Goal: Task Accomplishment & Management: Complete application form

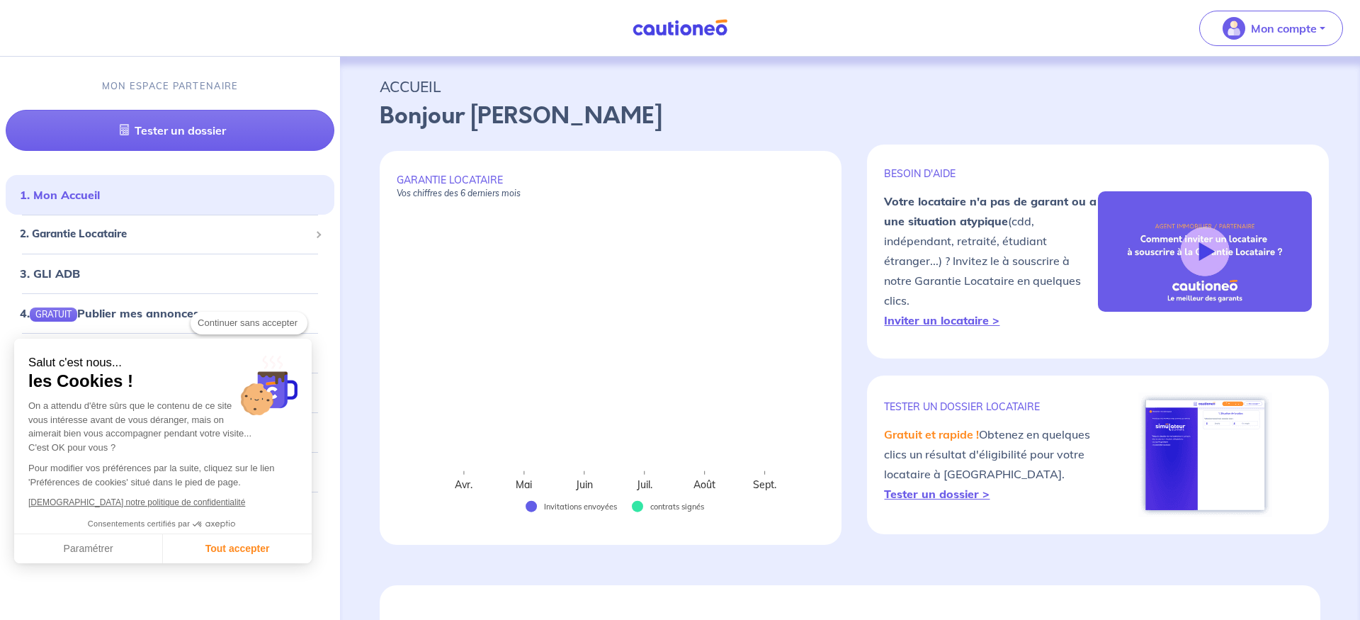
checkbox input "true"
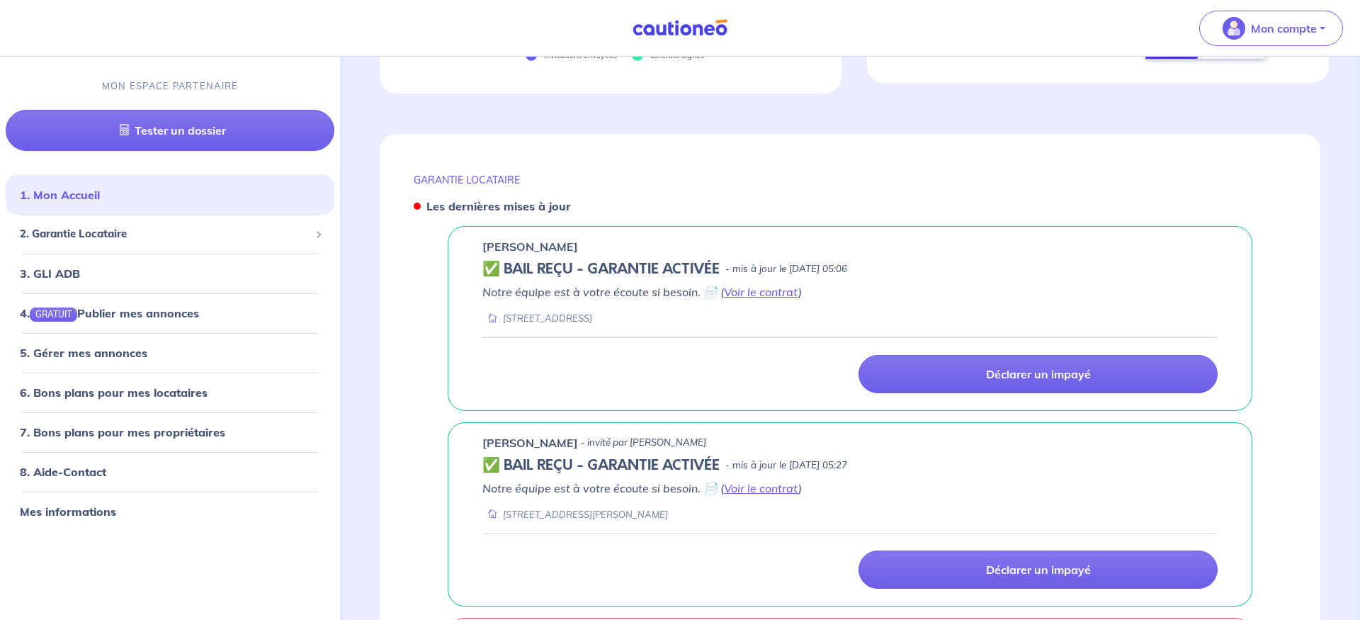
scroll to position [596, 0]
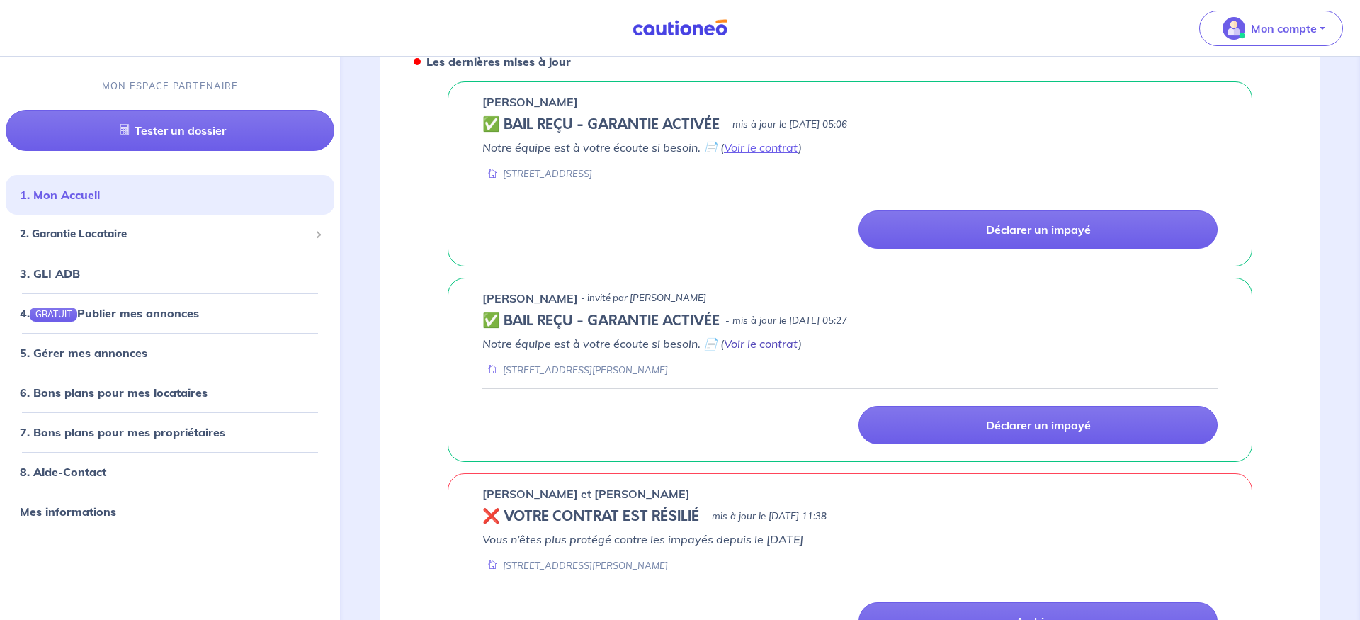
click at [744, 346] on link "Voir le contrat" at bounding box center [761, 343] width 74 height 14
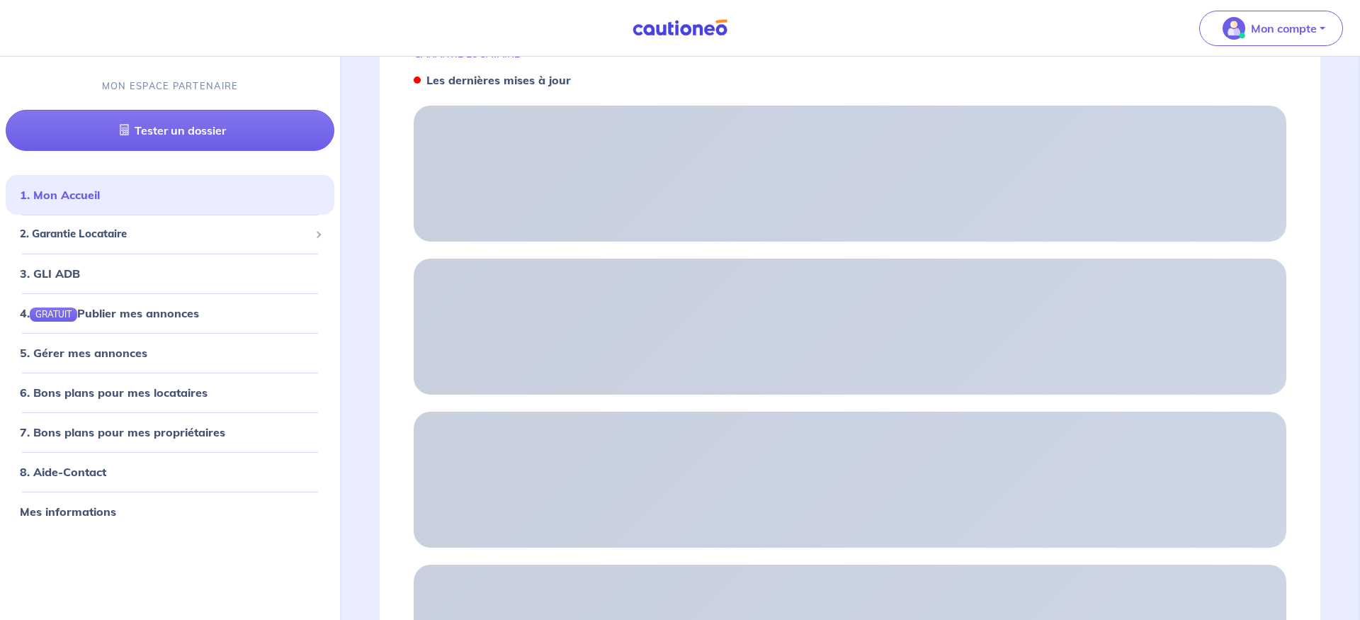
scroll to position [0, 0]
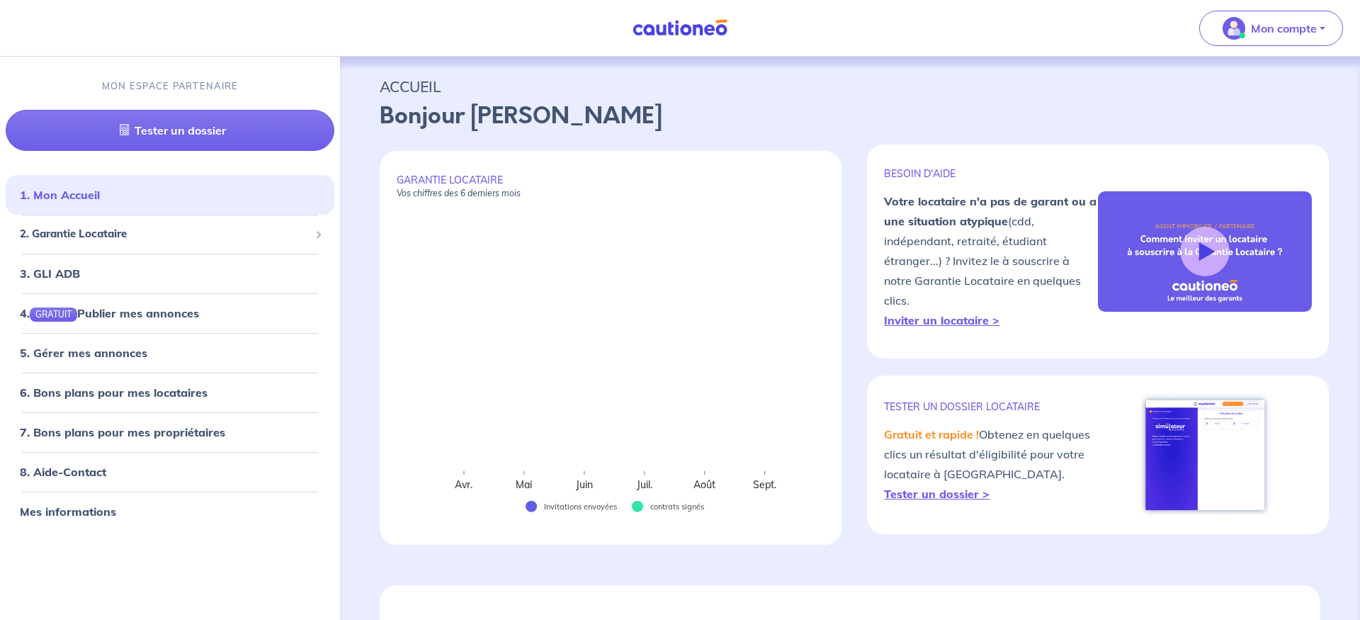
click at [407, 76] on p "ACCUEIL" at bounding box center [850, 86] width 941 height 25
click at [130, 235] on span "2. Garantie Locataire" at bounding box center [165, 234] width 290 height 16
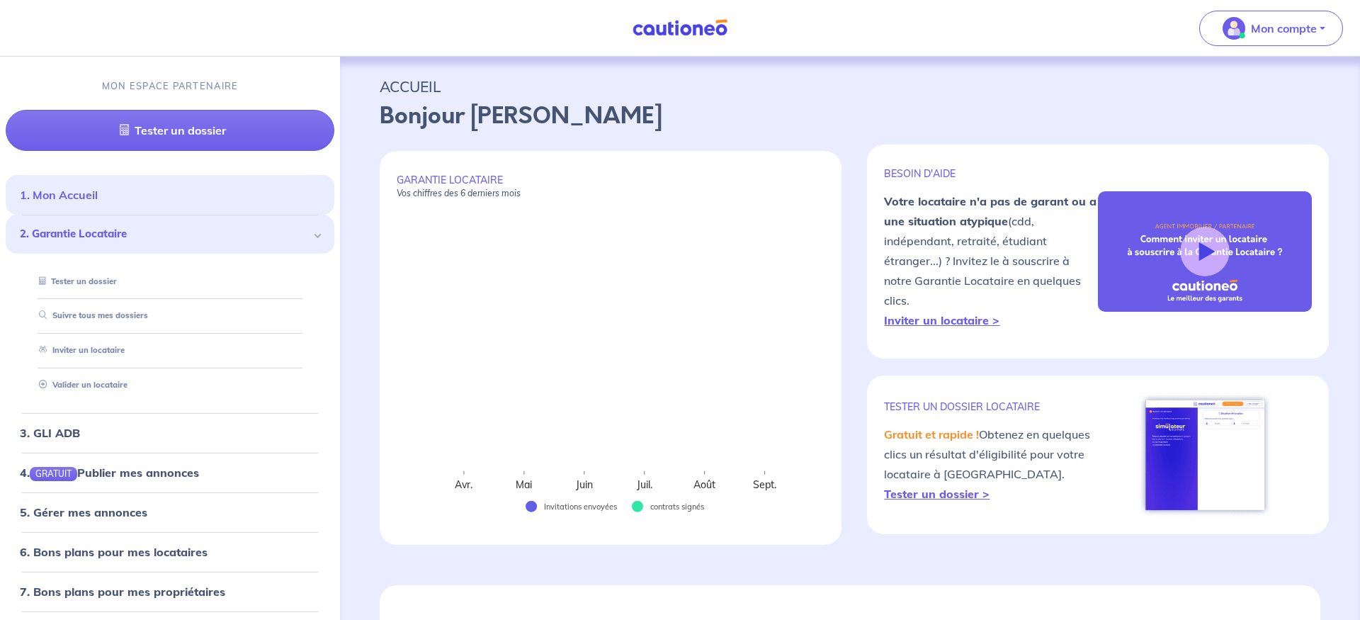
click at [86, 190] on link "1. Mon Accueil" at bounding box center [59, 195] width 78 height 14
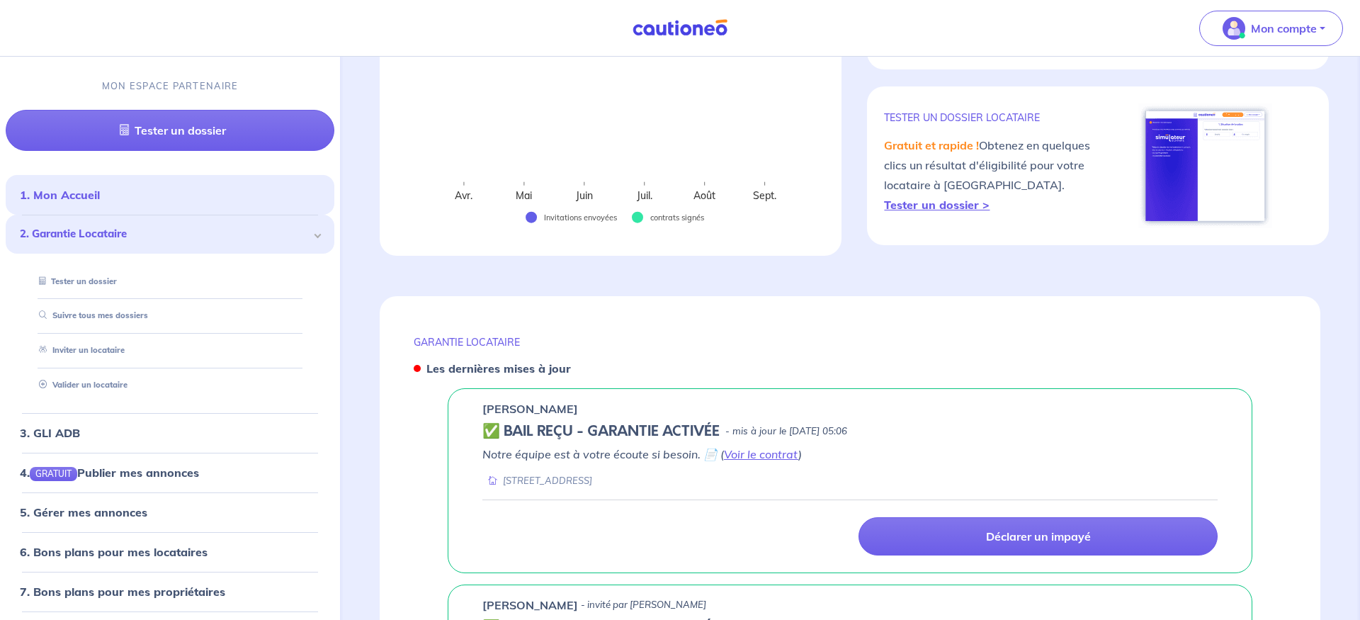
scroll to position [433, 0]
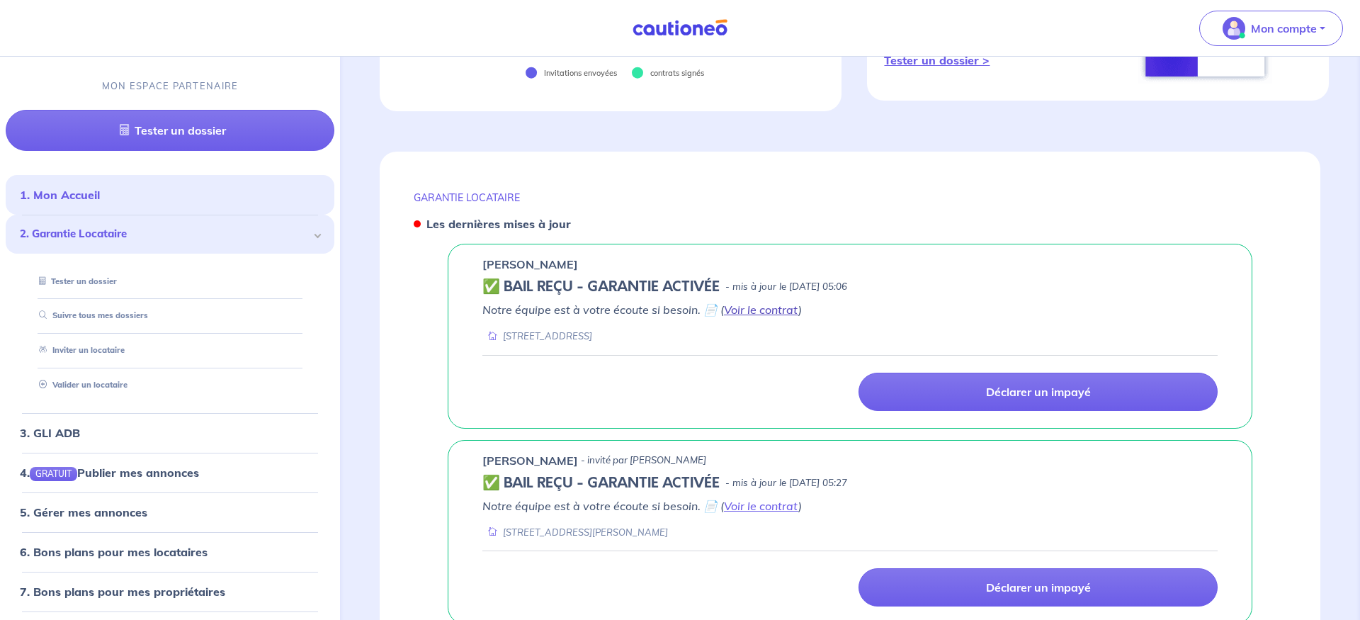
click at [761, 310] on link "Voir le contrat" at bounding box center [761, 309] width 74 height 14
click at [45, 434] on link "3. GLI ADB" at bounding box center [49, 432] width 59 height 14
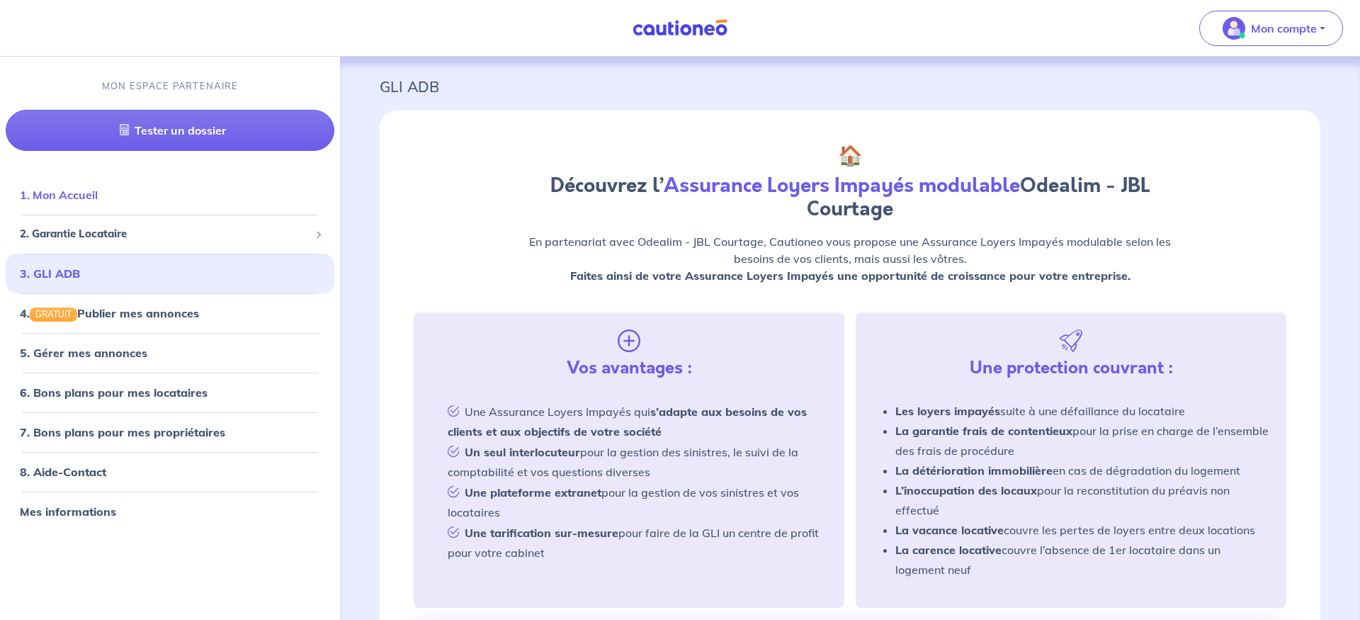
click at [64, 196] on link "1. Mon Accueil" at bounding box center [59, 195] width 78 height 14
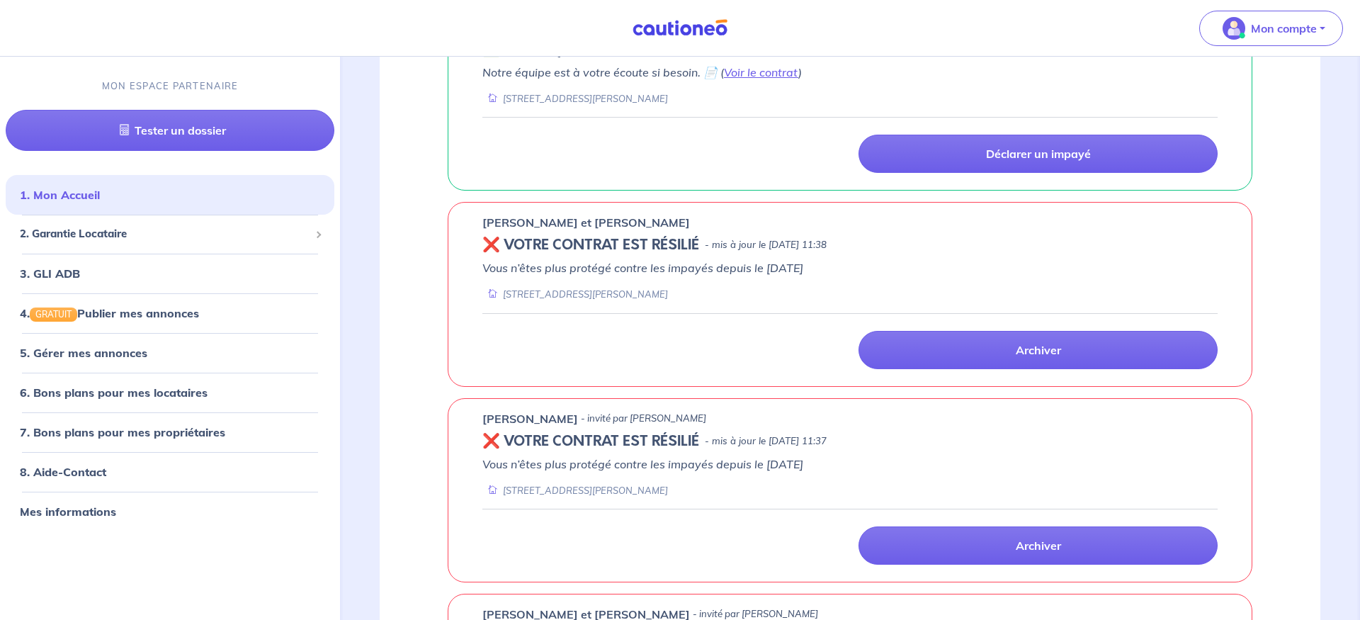
scroll to position [1029, 0]
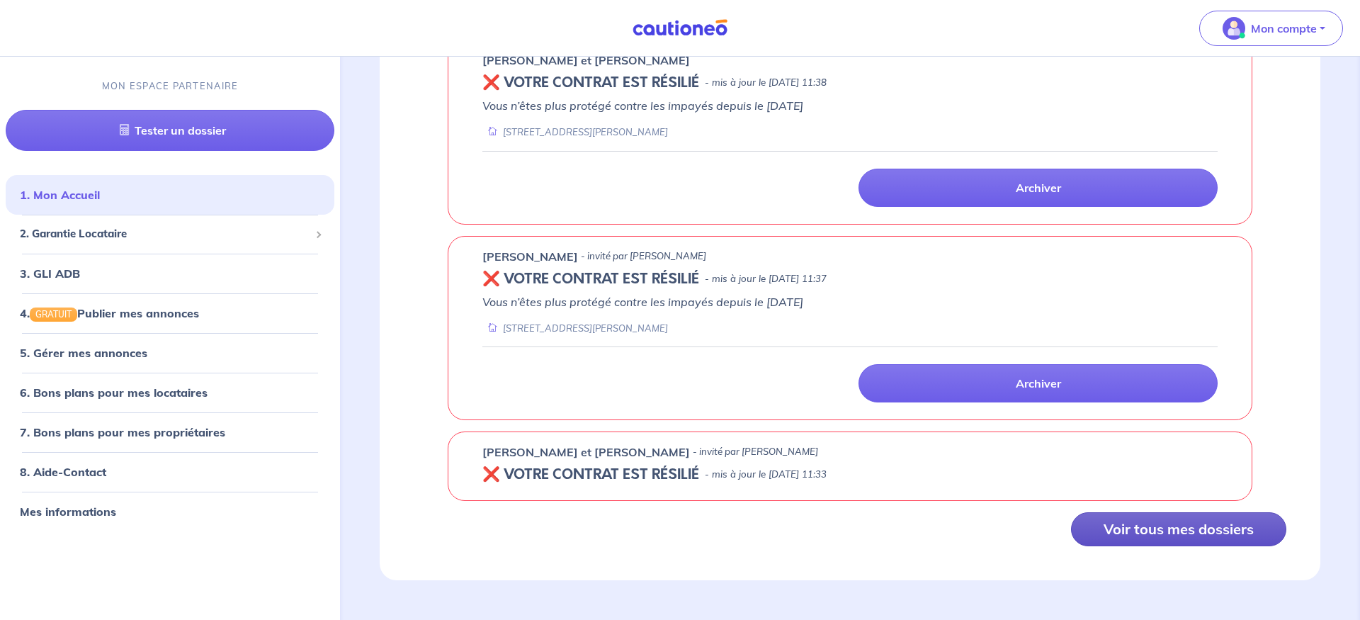
click at [1188, 533] on button "Voir tous mes dossiers" at bounding box center [1178, 529] width 215 height 34
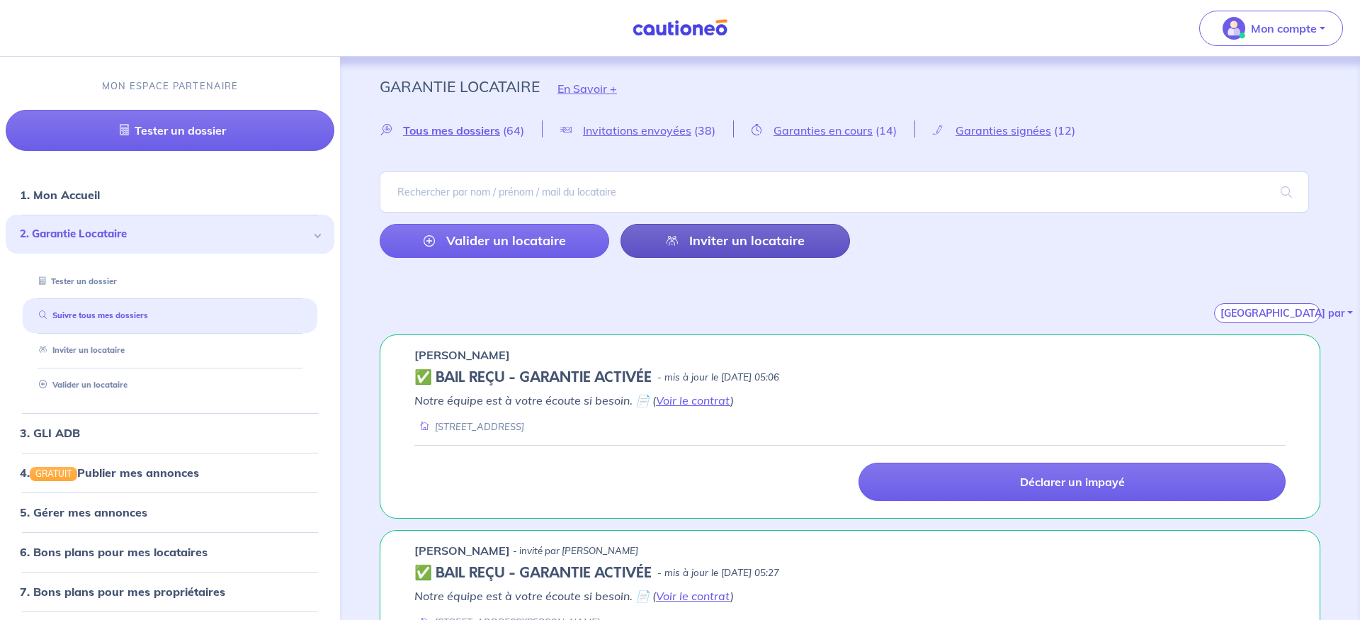
click at [718, 237] on link "Inviter un locataire" at bounding box center [734, 241] width 229 height 34
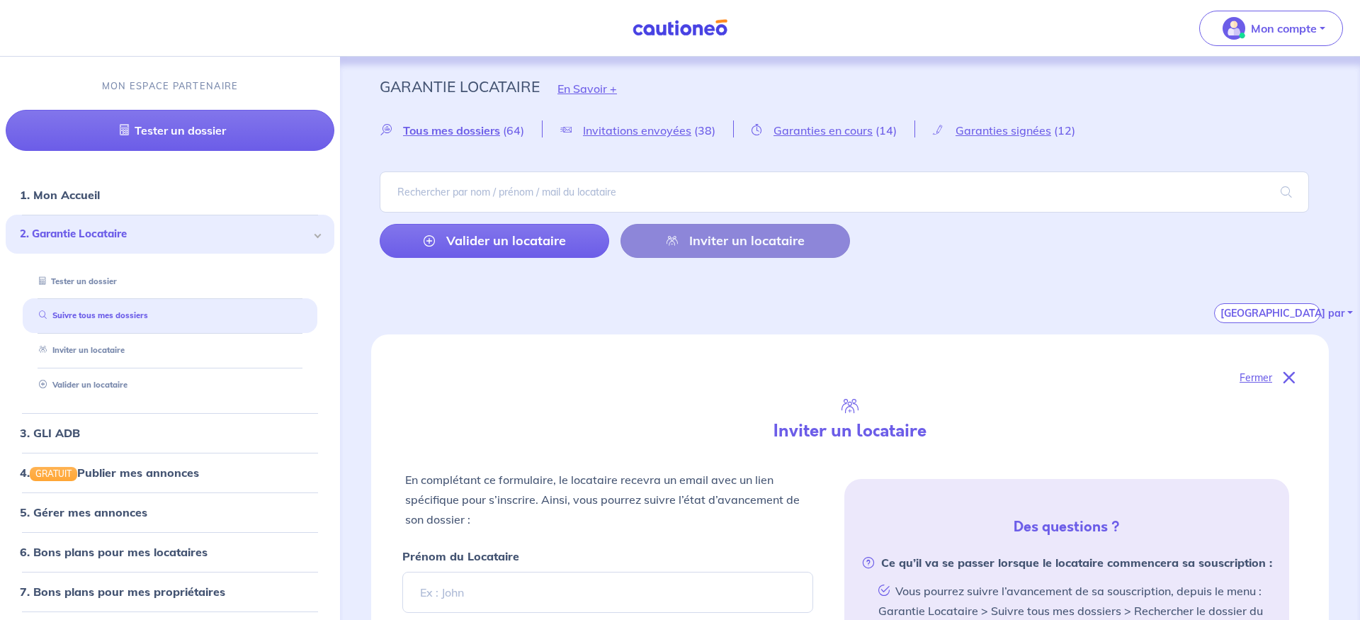
scroll to position [334, 0]
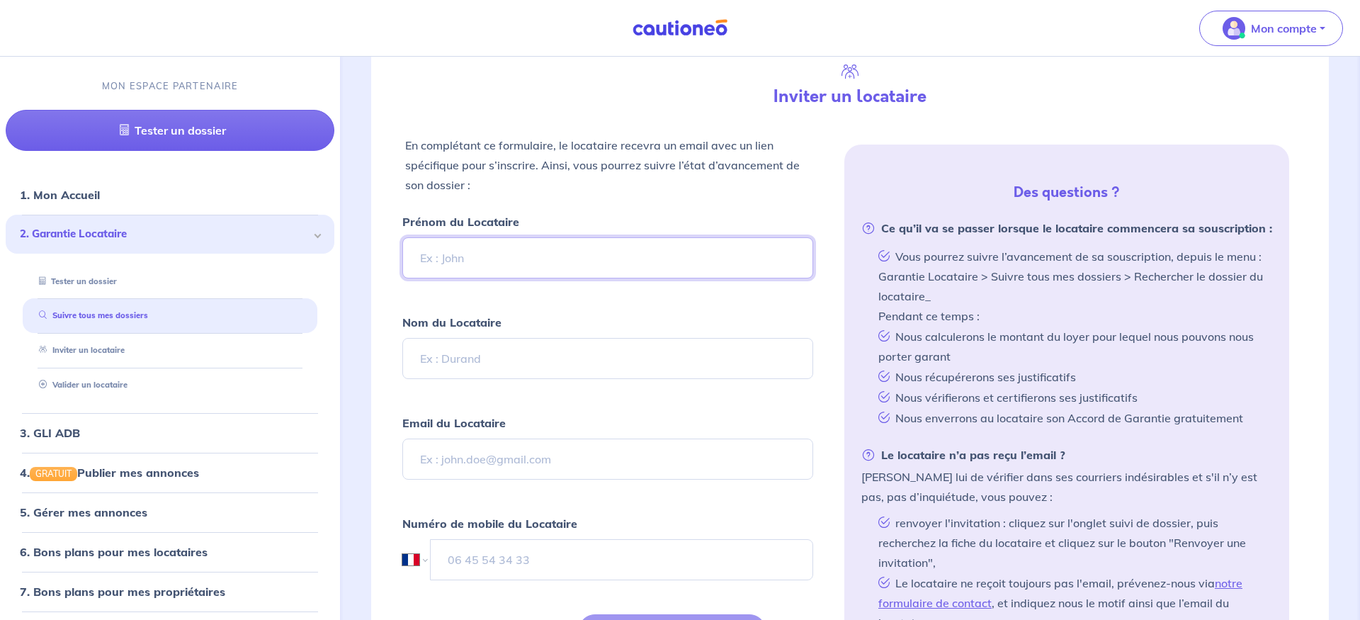
click at [562, 260] on input "Prénom du Locataire" at bounding box center [607, 257] width 411 height 41
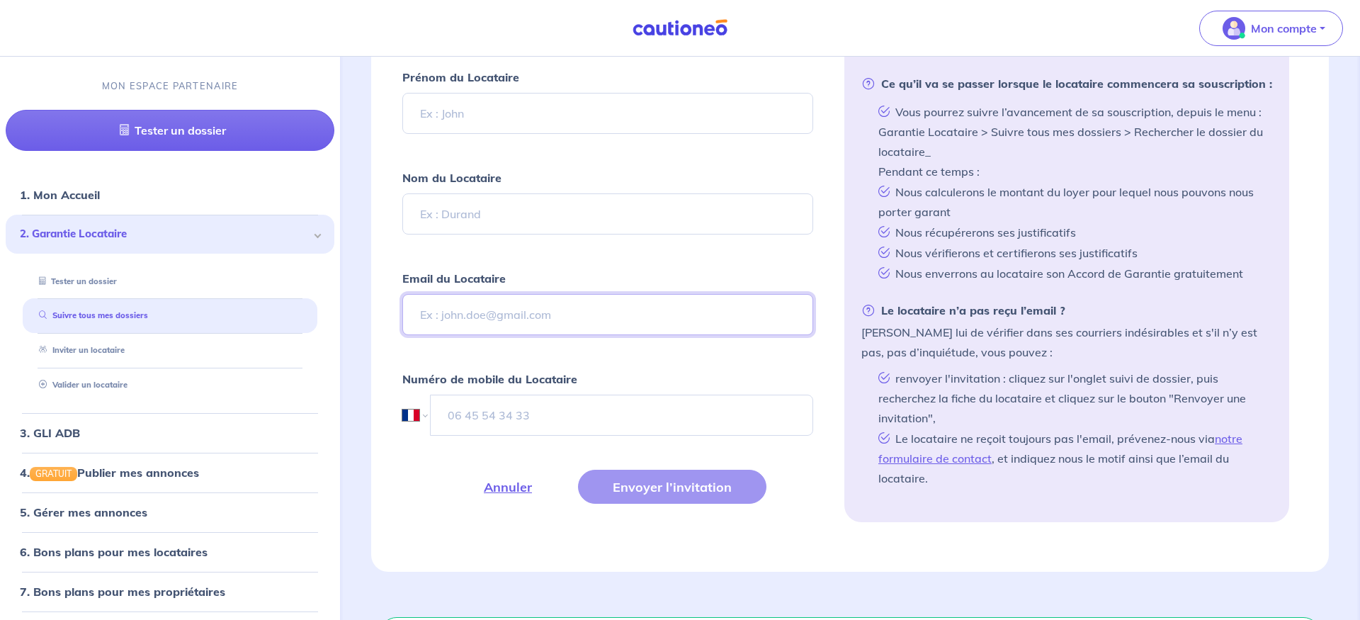
click at [475, 317] on input "Email du Locataire" at bounding box center [607, 314] width 411 height 41
paste input "[EMAIL_ADDRESS][DOMAIN_NAME]"
type input "[EMAIL_ADDRESS][DOMAIN_NAME]"
click at [705, 361] on form "Prénom du Locataire Nom du Locataire Email du Locataire [EMAIL_ADDRESS][DOMAIN_…" at bounding box center [607, 302] width 411 height 470
click at [453, 213] on input "Nom du Locataire" at bounding box center [607, 213] width 411 height 41
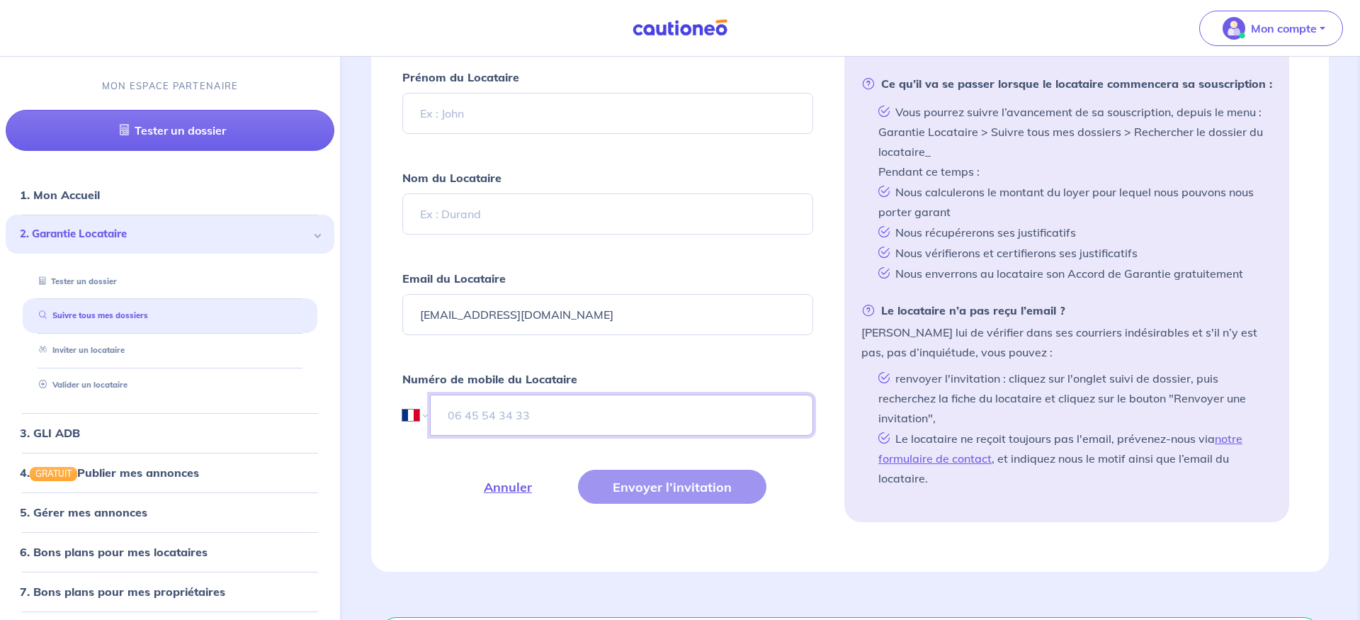
click at [455, 410] on input "tel" at bounding box center [621, 414] width 383 height 41
type input "06 24 85 39 69"
click at [465, 216] on input "Nom du Locataire" at bounding box center [607, 213] width 411 height 41
type input "JEDER"
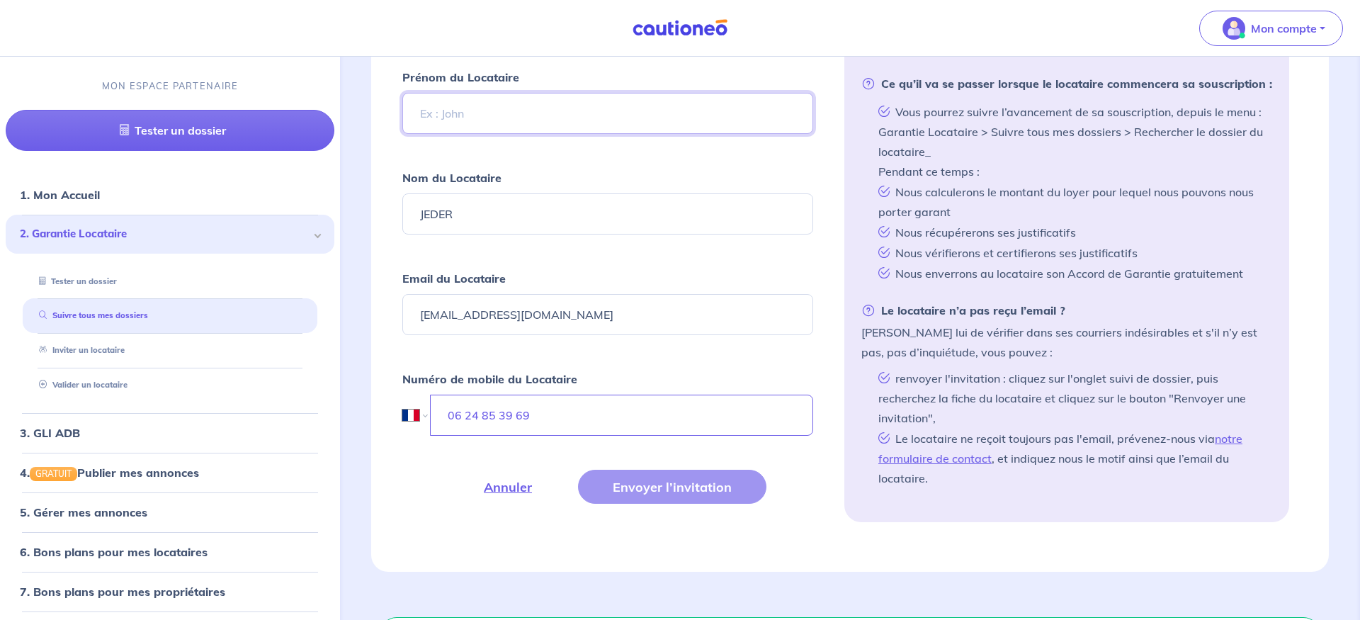
click at [532, 110] on input "Prénom du Locataire" at bounding box center [607, 113] width 411 height 41
type input "[PERSON_NAME]"
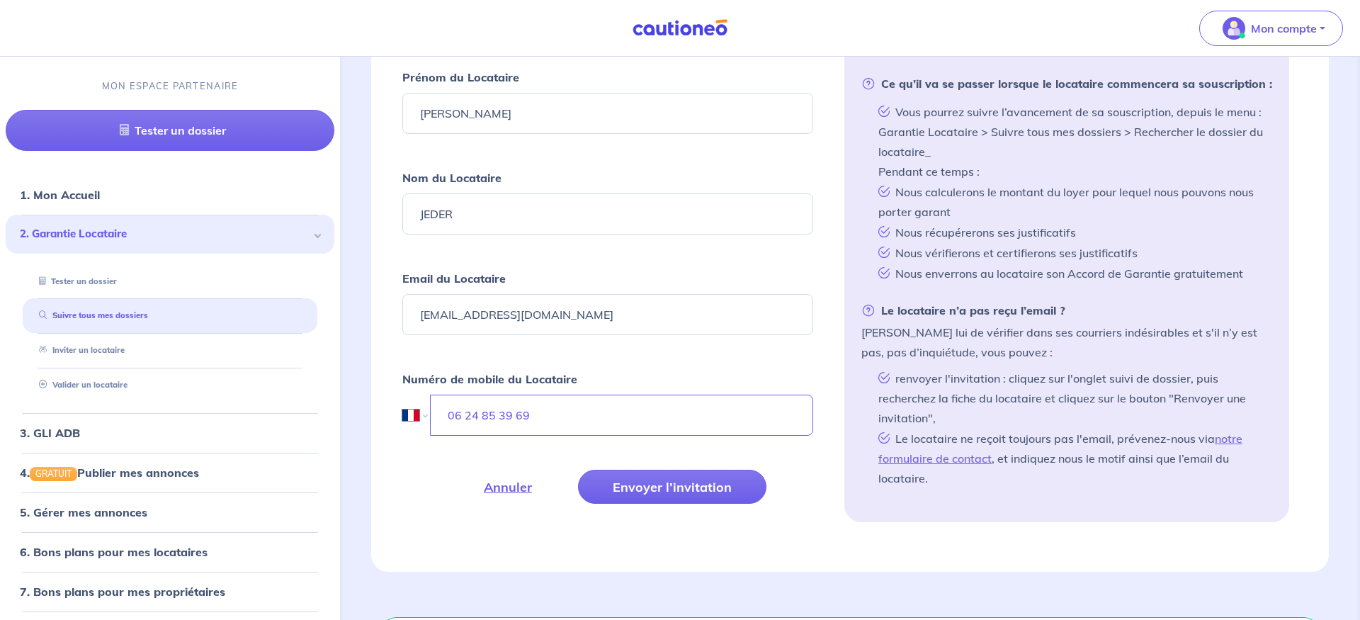
click at [697, 161] on form "Prénom du Locataire [PERSON_NAME] du Locataire JEDER Email du Locataire [EMAIL_…" at bounding box center [607, 302] width 411 height 470
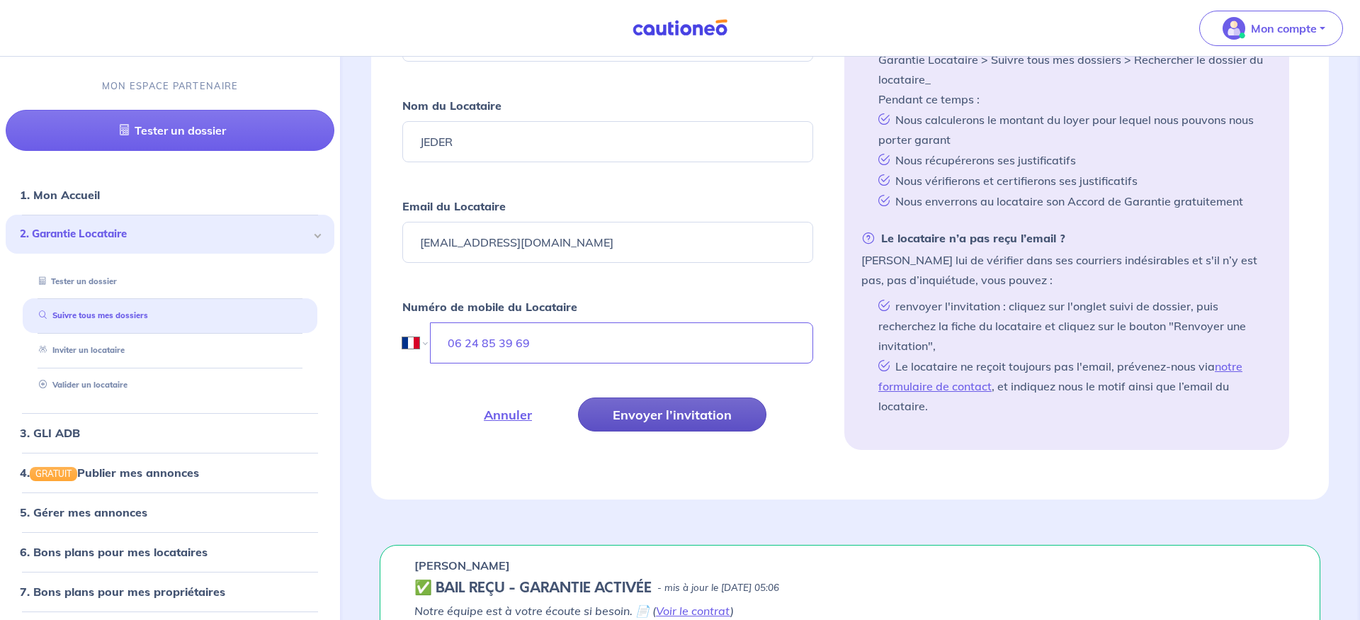
click at [655, 416] on button "Envoyer l’invitation" at bounding box center [672, 414] width 188 height 34
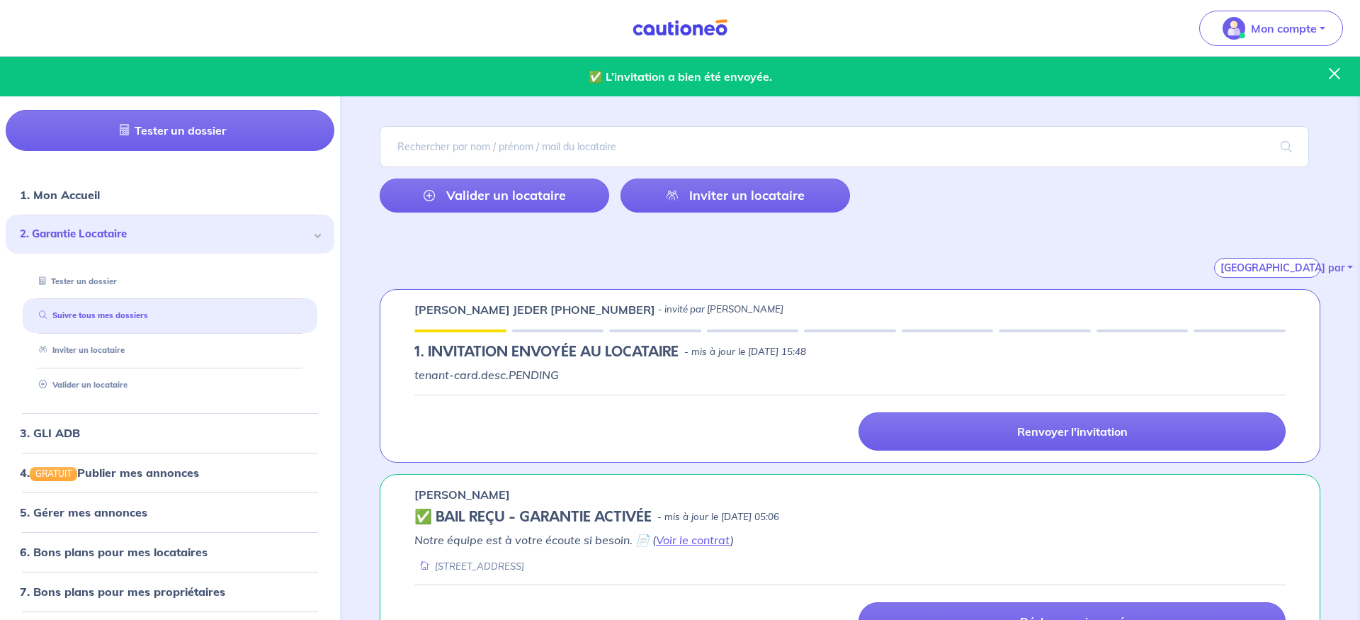
scroll to position [0, 0]
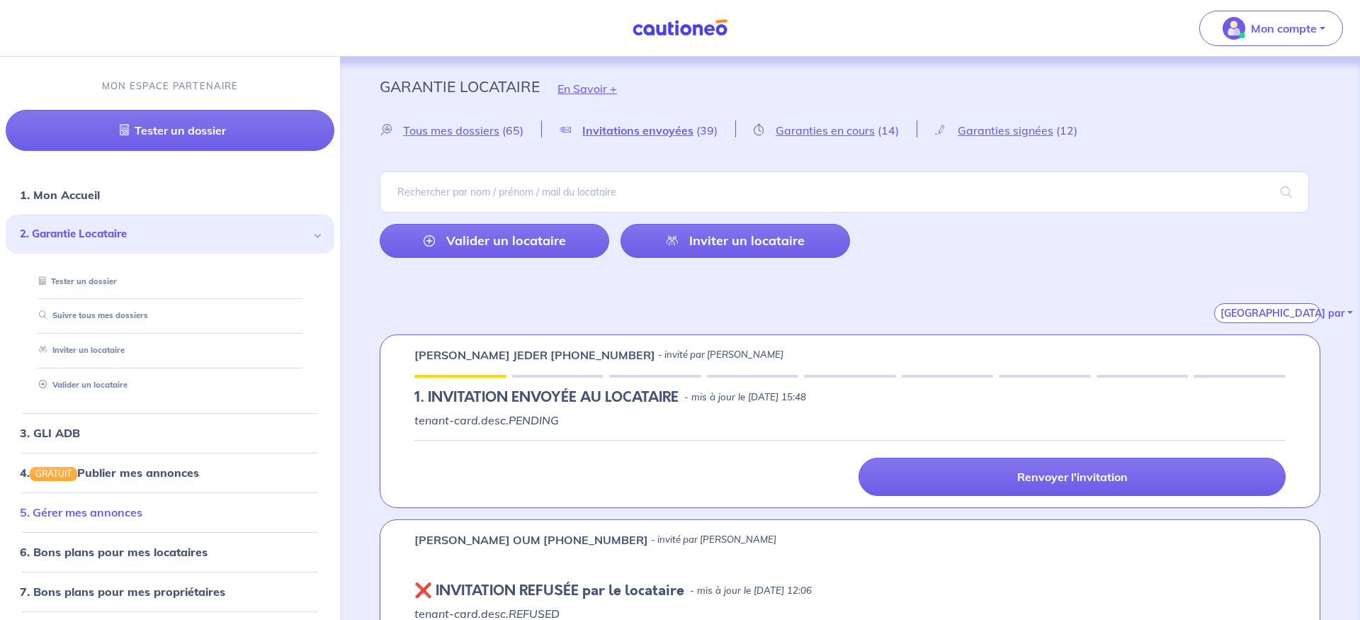
scroll to position [77, 0]
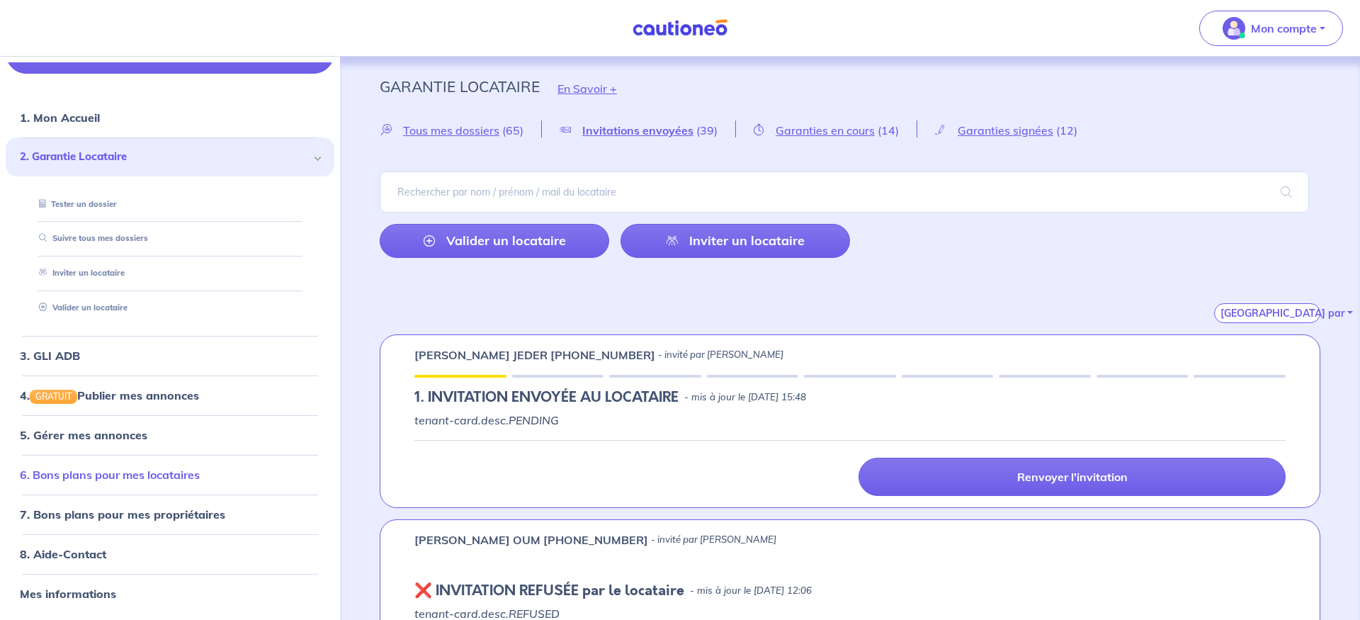
click at [123, 476] on link "6. Bons plans pour mes locataires" at bounding box center [110, 474] width 180 height 14
